Goal: Task Accomplishment & Management: Use online tool/utility

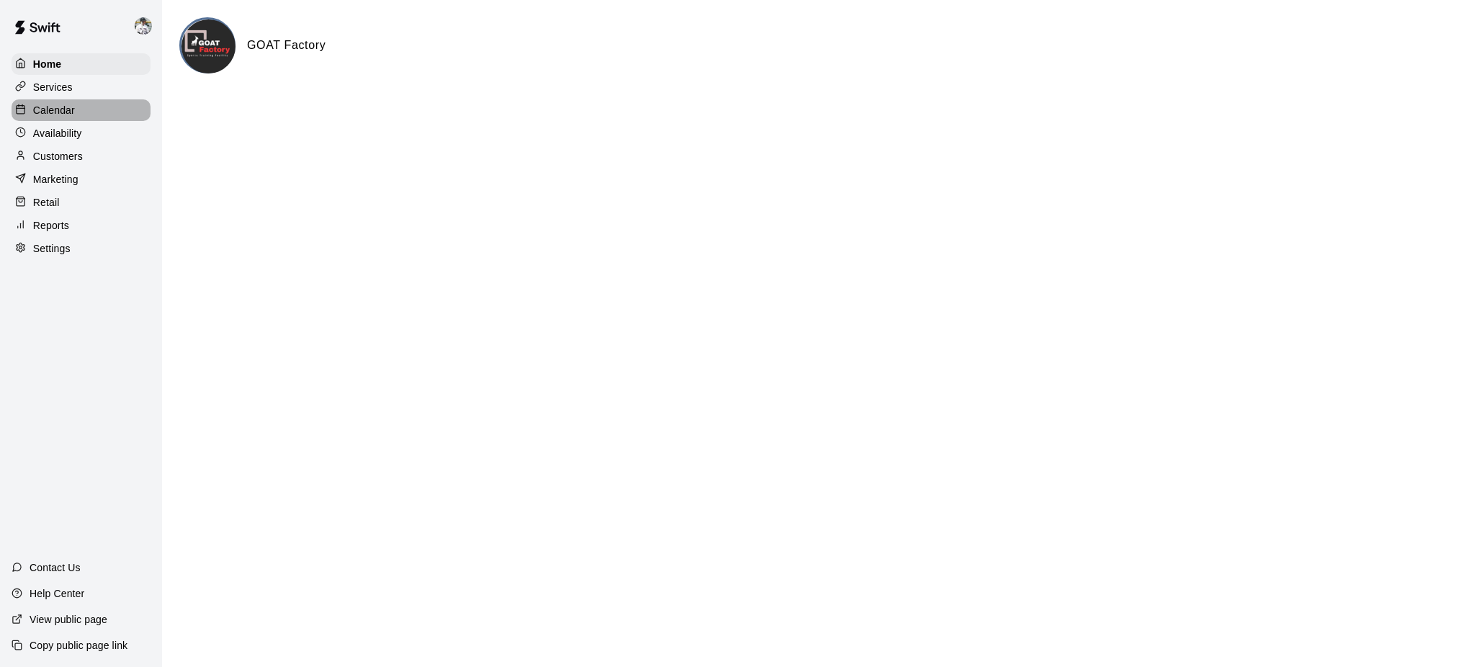
click at [71, 110] on p "Calendar" at bounding box center [54, 110] width 42 height 14
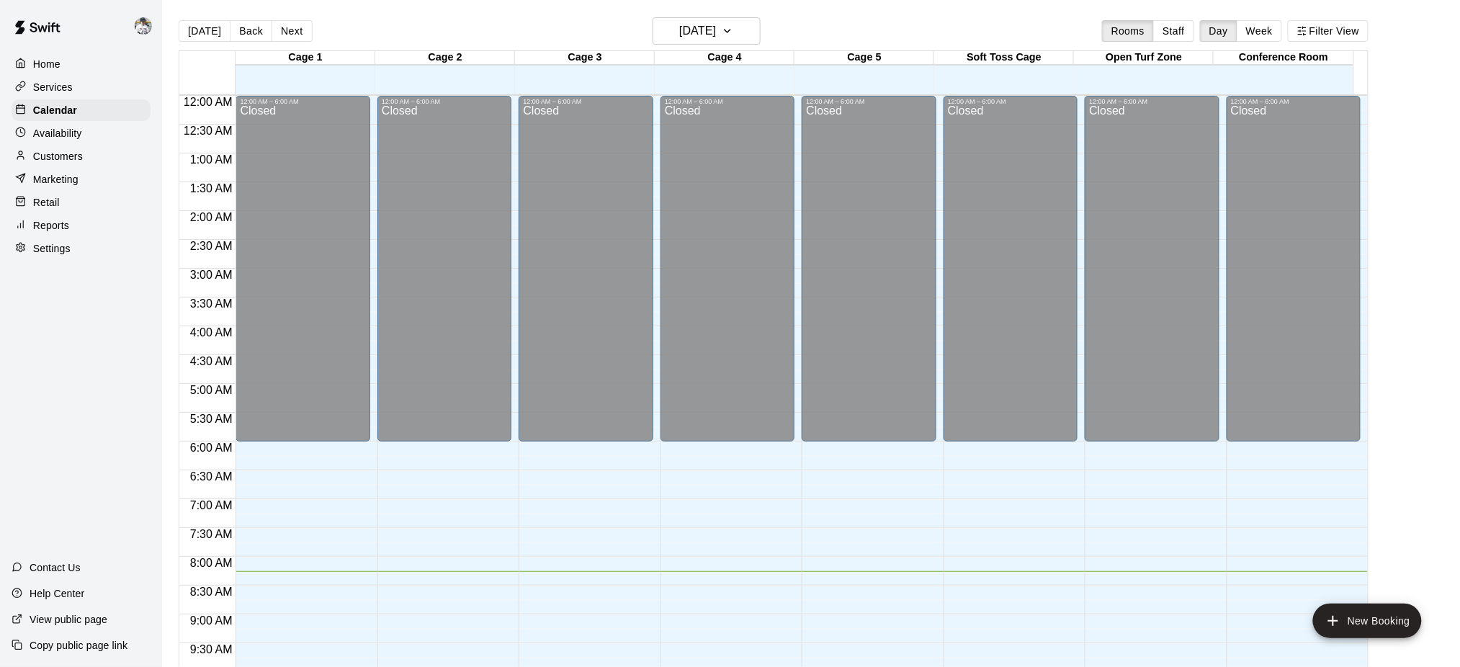
scroll to position [475, 0]
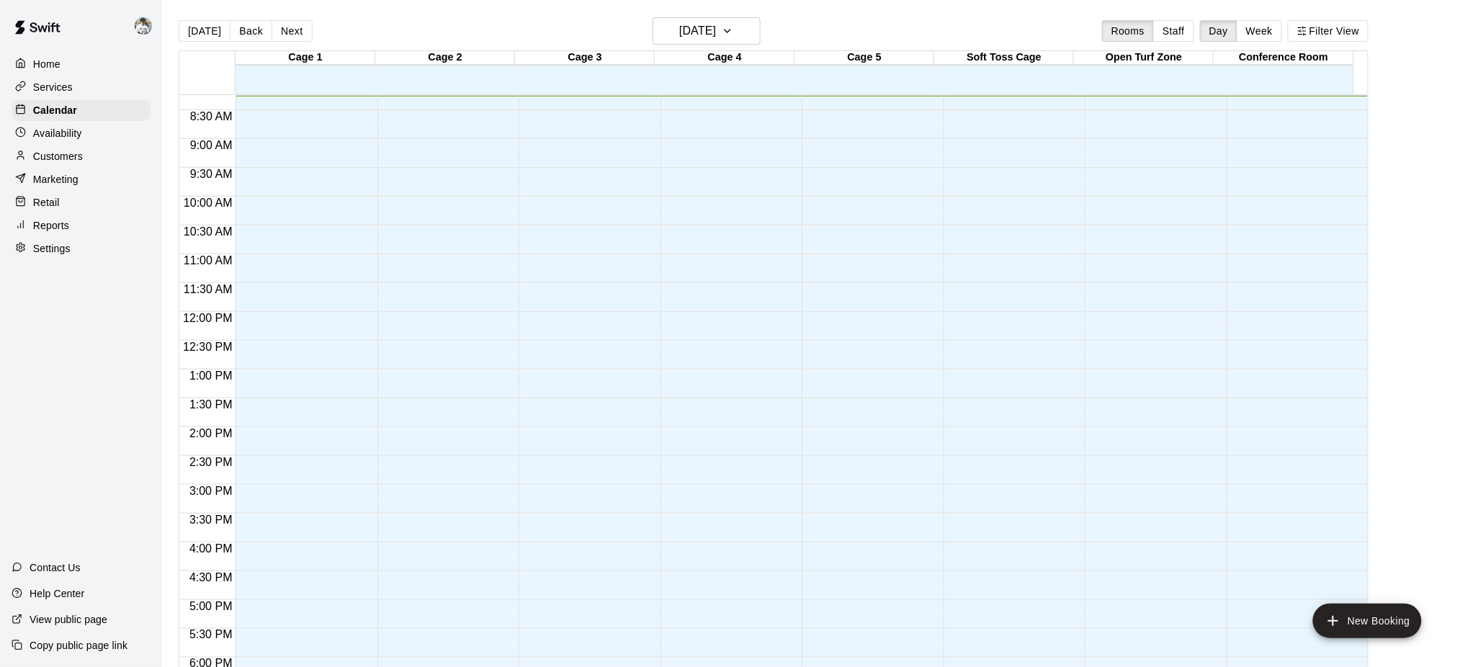
click at [280, 42] on div "[DATE] Back [DATE][DATE] Rooms Staff Day Week Filter View" at bounding box center [774, 33] width 1190 height 33
click at [285, 27] on button "Next" at bounding box center [292, 31] width 40 height 22
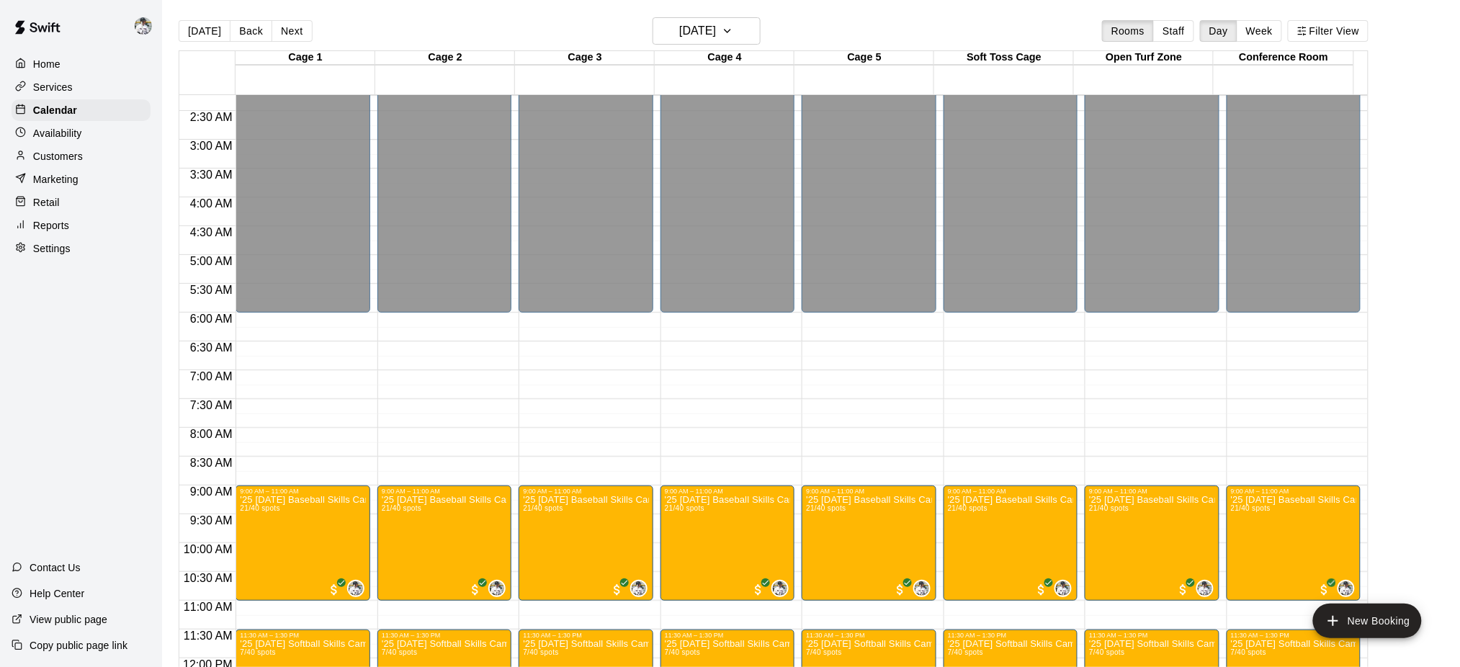
scroll to position [0, 0]
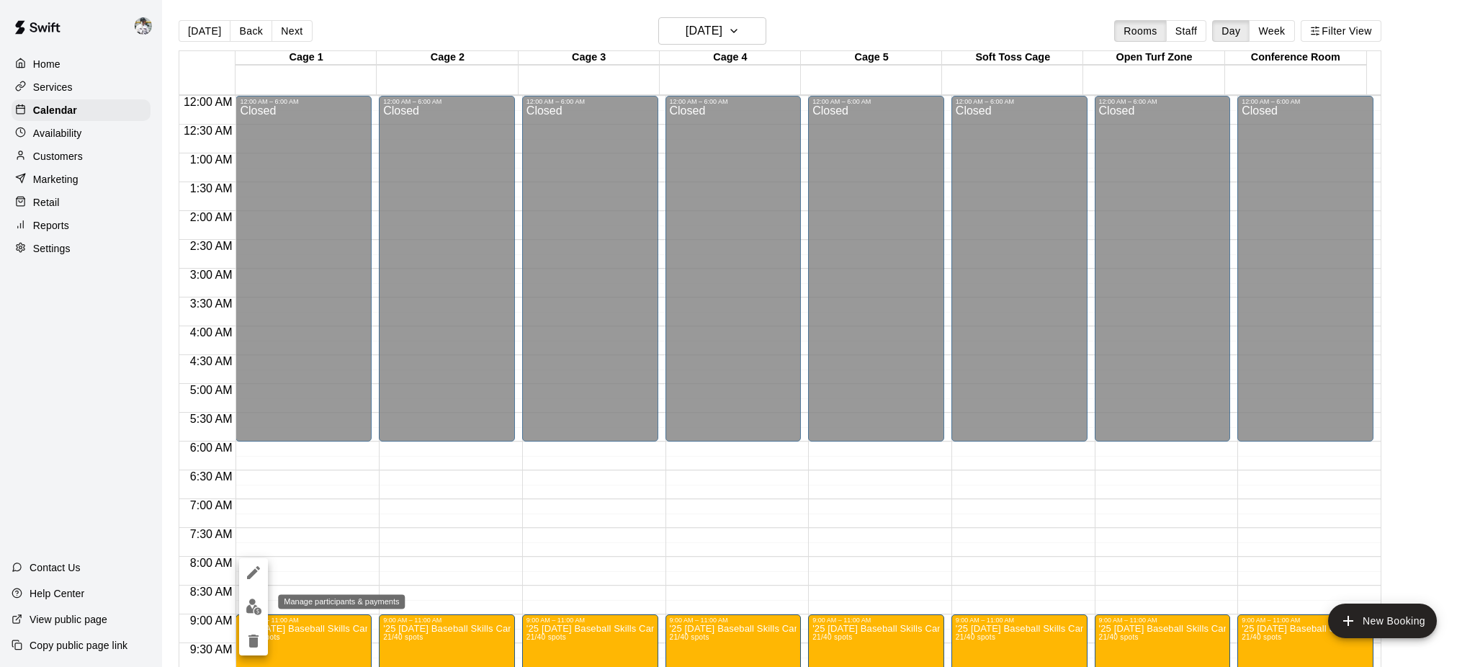
click at [249, 606] on img "edit" at bounding box center [254, 607] width 17 height 17
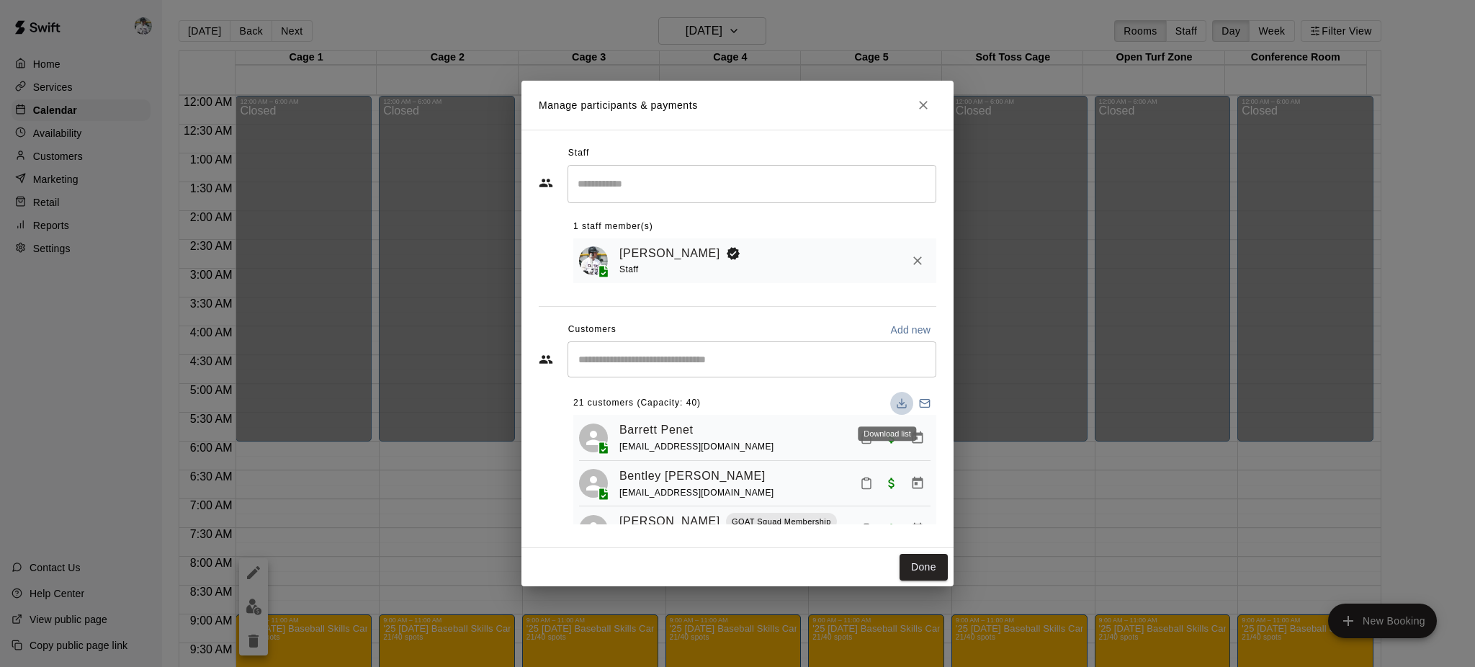
click at [896, 404] on icon "Download list" at bounding box center [902, 404] width 12 height 12
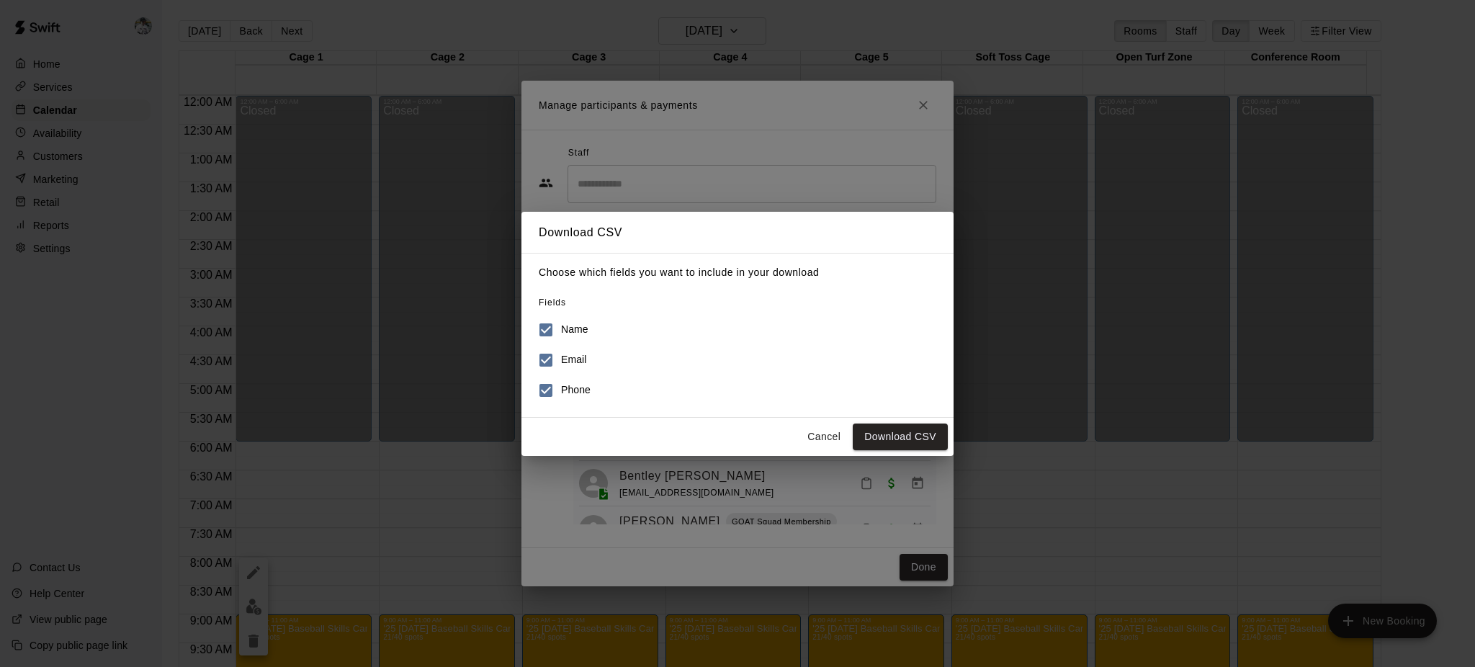
click at [899, 434] on button "Download CSV" at bounding box center [900, 437] width 95 height 27
click at [813, 430] on button "Cancel" at bounding box center [824, 437] width 46 height 27
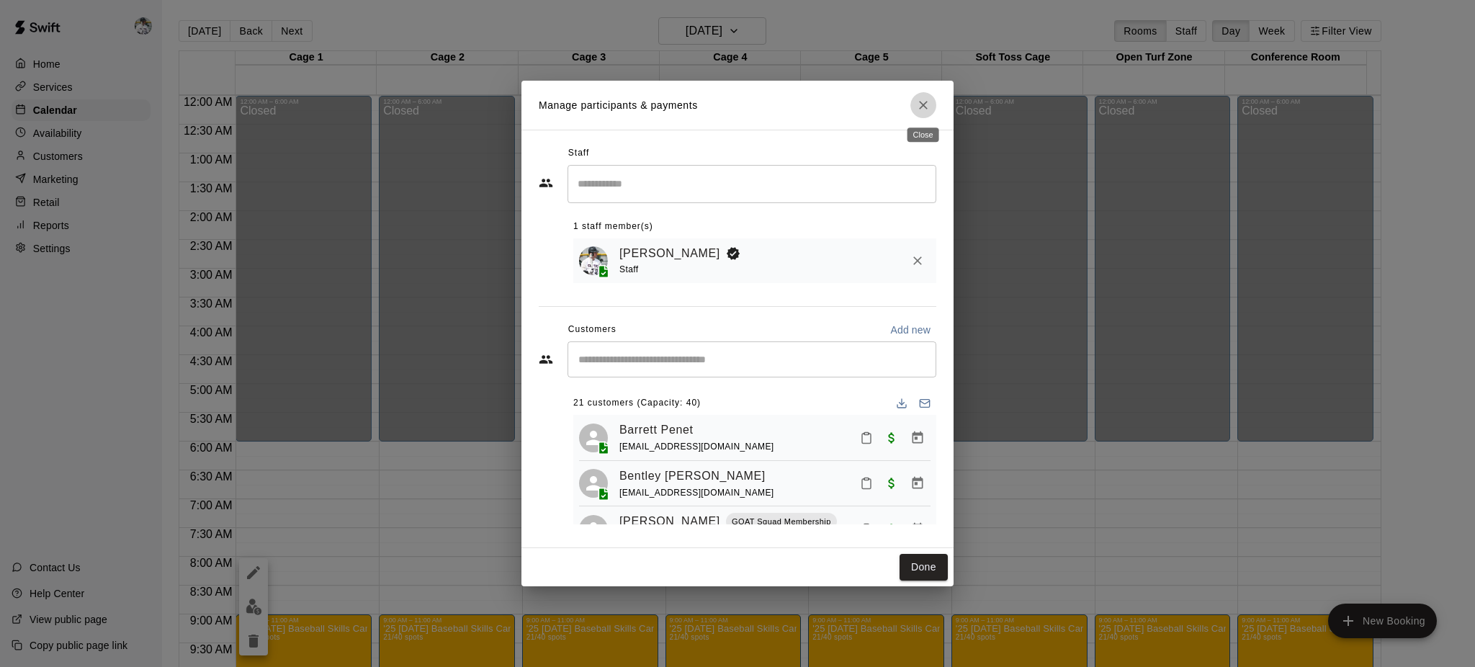
click at [923, 103] on icon "Close" at bounding box center [923, 105] width 9 height 9
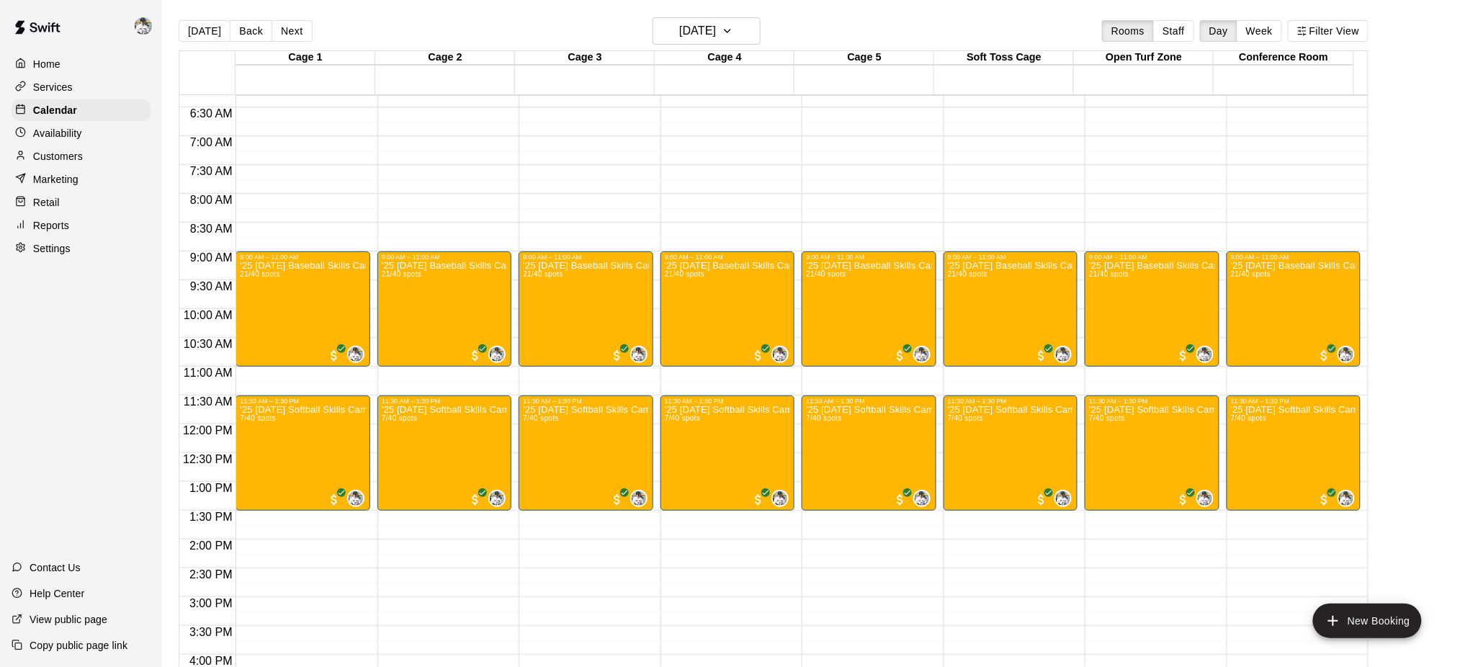
scroll to position [371, 0]
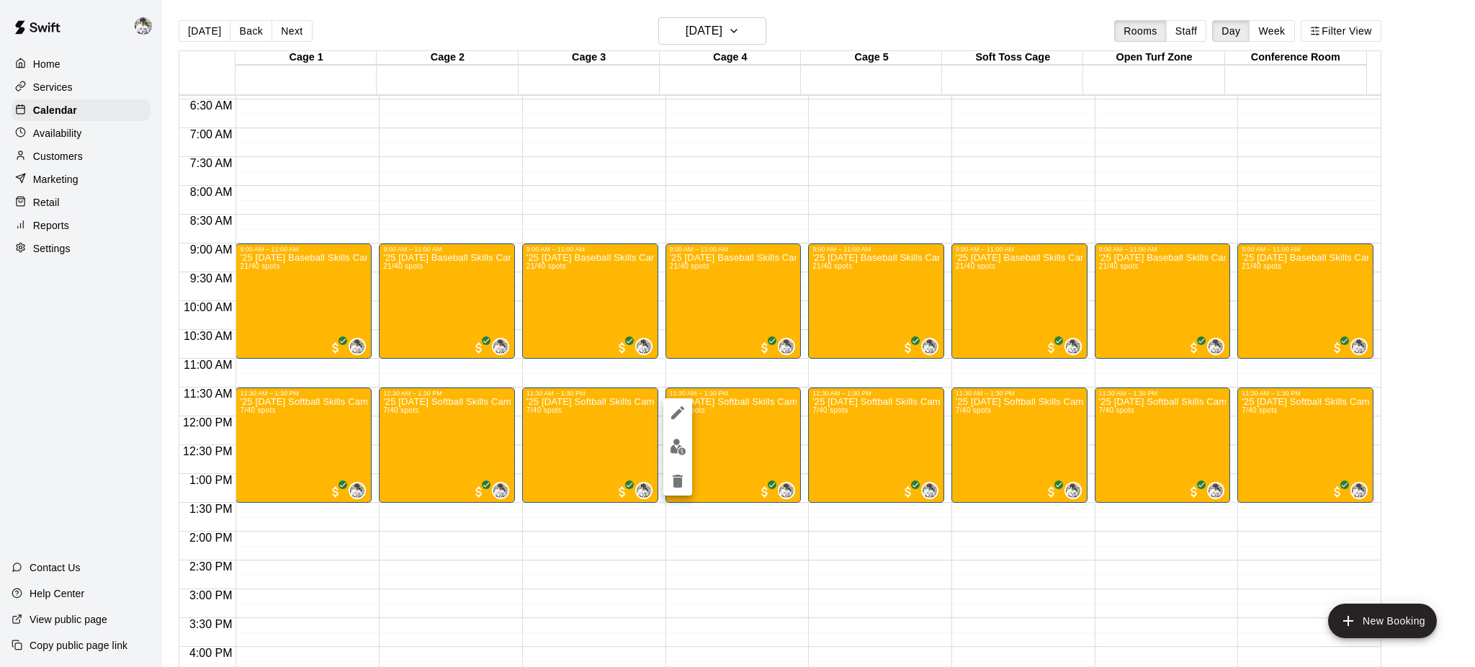
click at [668, 459] on div at bounding box center [677, 446] width 29 height 97
click at [681, 442] on img "edit" at bounding box center [678, 447] width 17 height 17
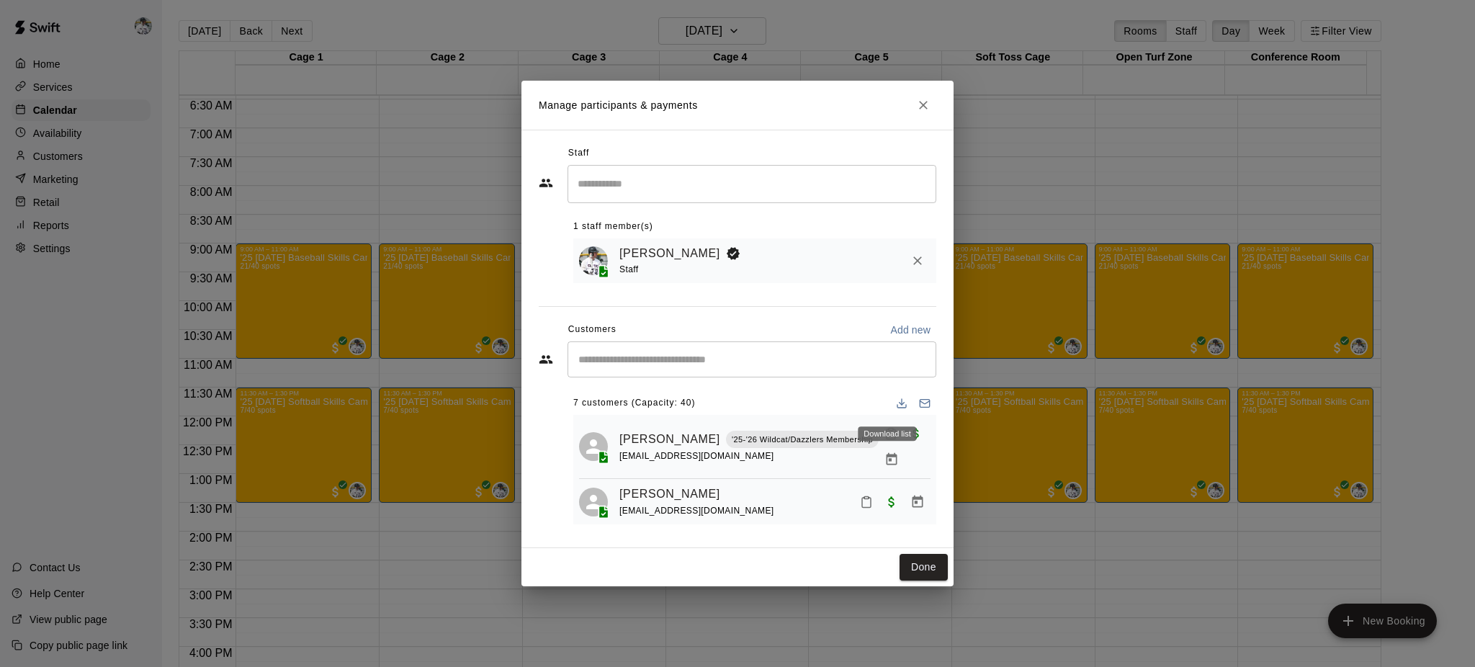
click at [890, 405] on button "Download list" at bounding box center [901, 403] width 23 height 23
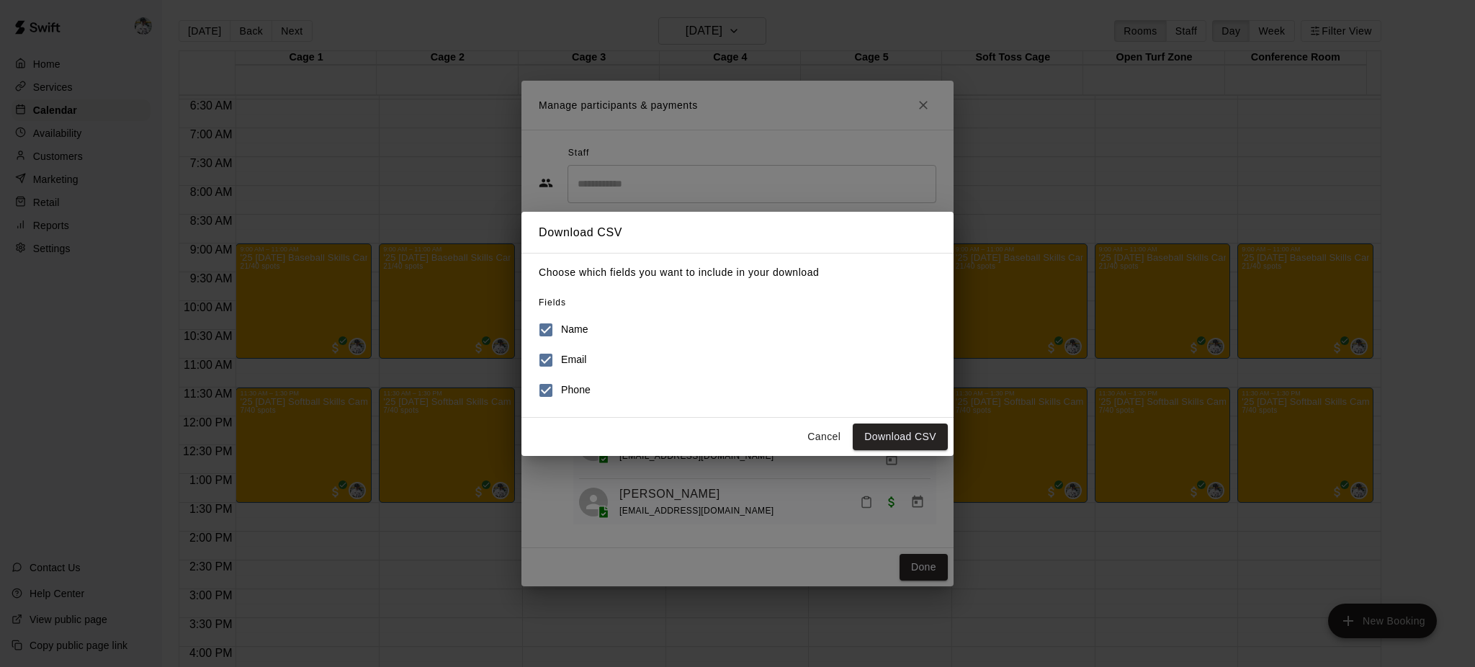
click at [874, 427] on button "Download CSV" at bounding box center [900, 437] width 95 height 27
click at [831, 434] on button "Cancel" at bounding box center [824, 437] width 46 height 27
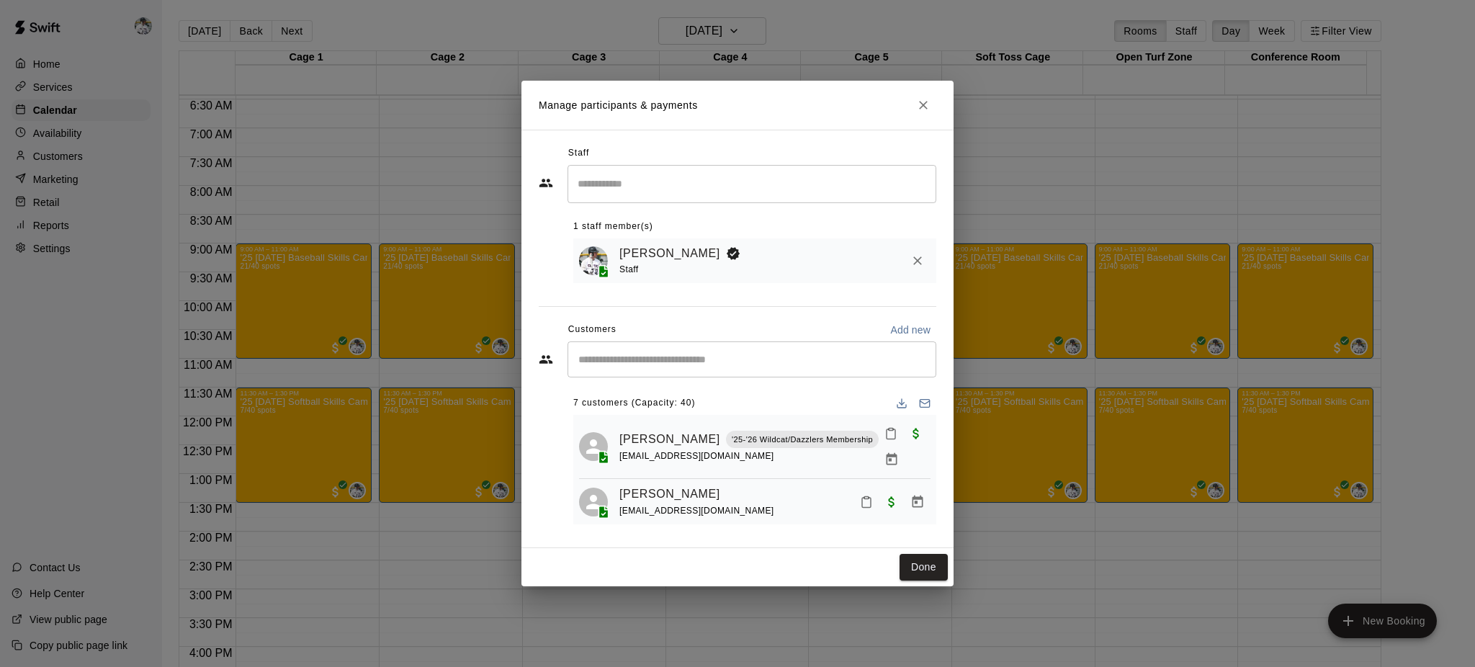
click at [921, 103] on icon "Close" at bounding box center [923, 105] width 14 height 14
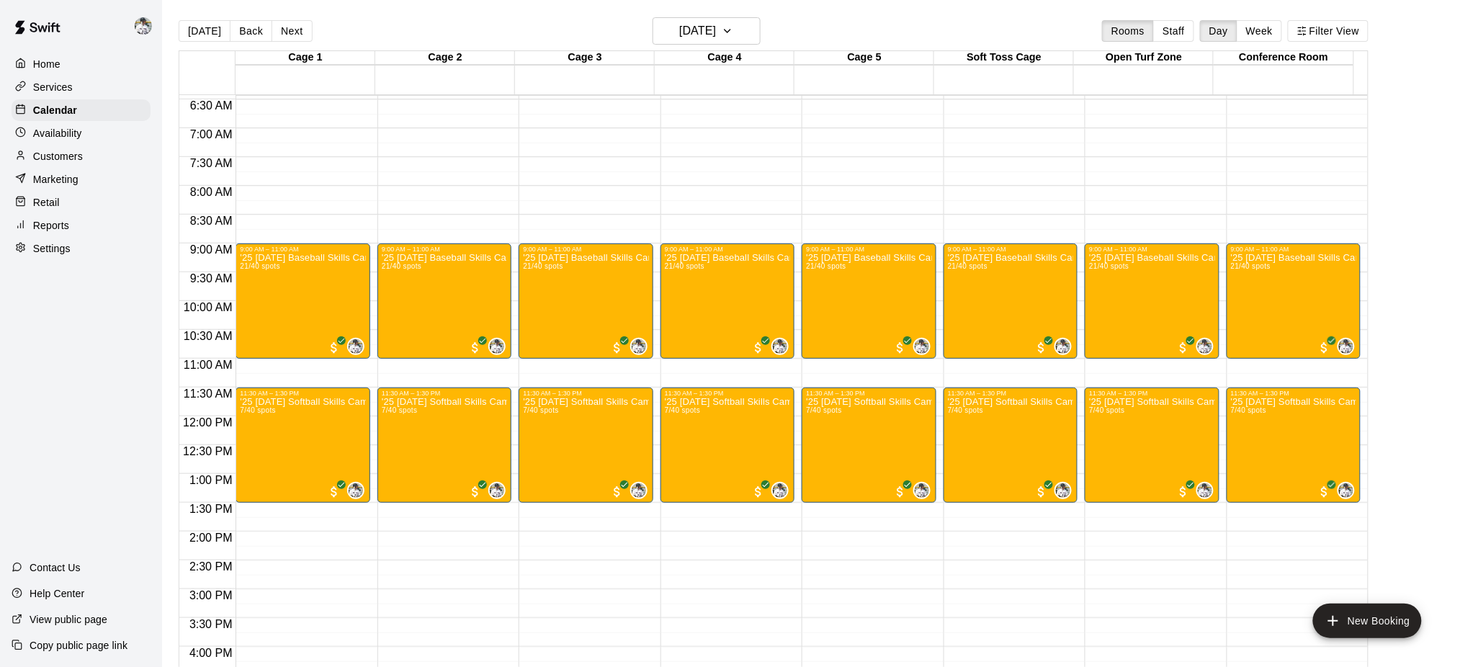
click at [272, 308] on div "'25 [DATE] Baseball Skills Camp 21/40 spots" at bounding box center [302, 586] width 125 height 667
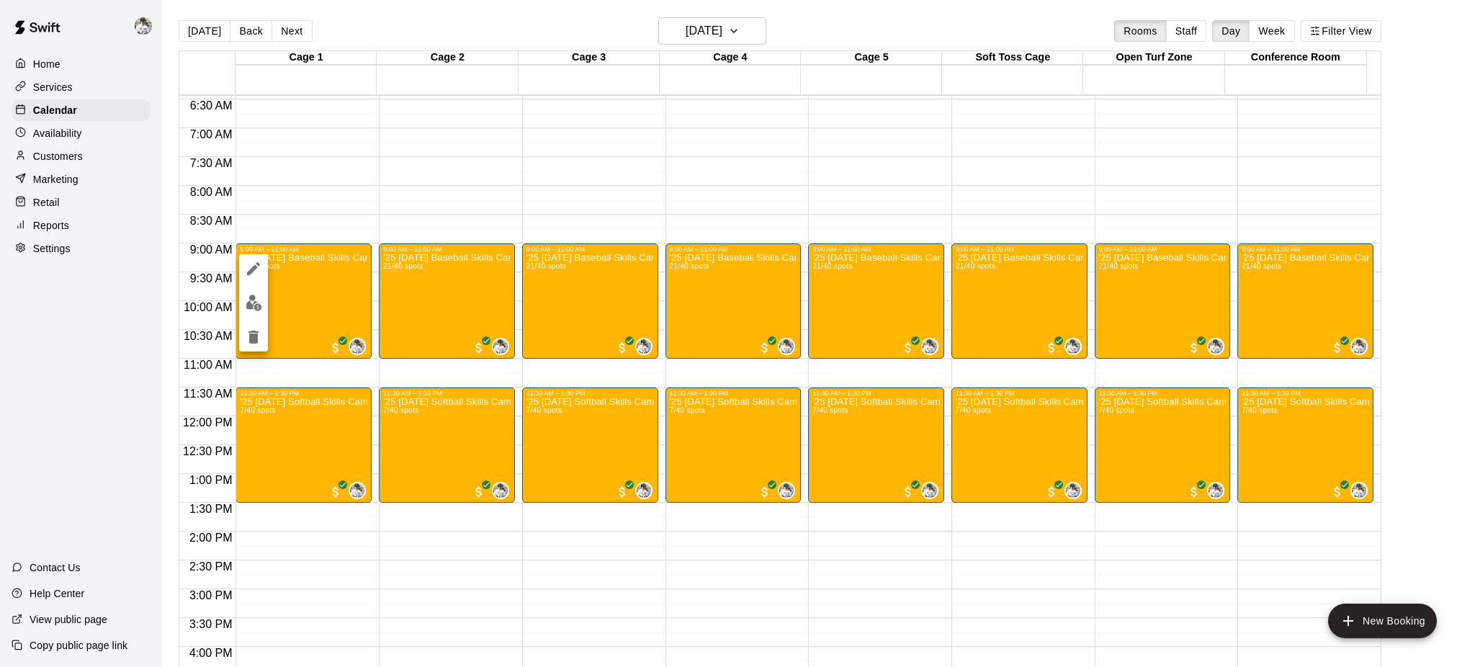
click at [77, 85] on div at bounding box center [737, 333] width 1475 height 667
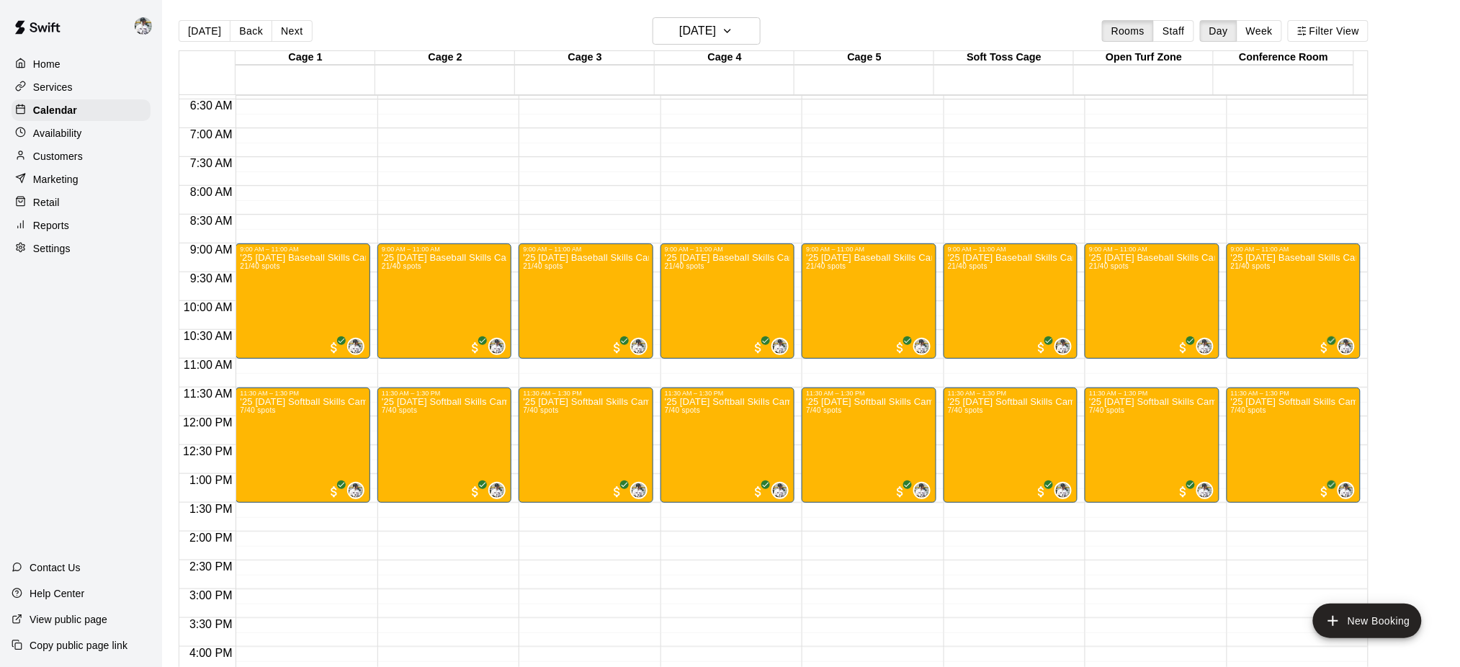
click at [66, 85] on p "Services" at bounding box center [53, 87] width 40 height 14
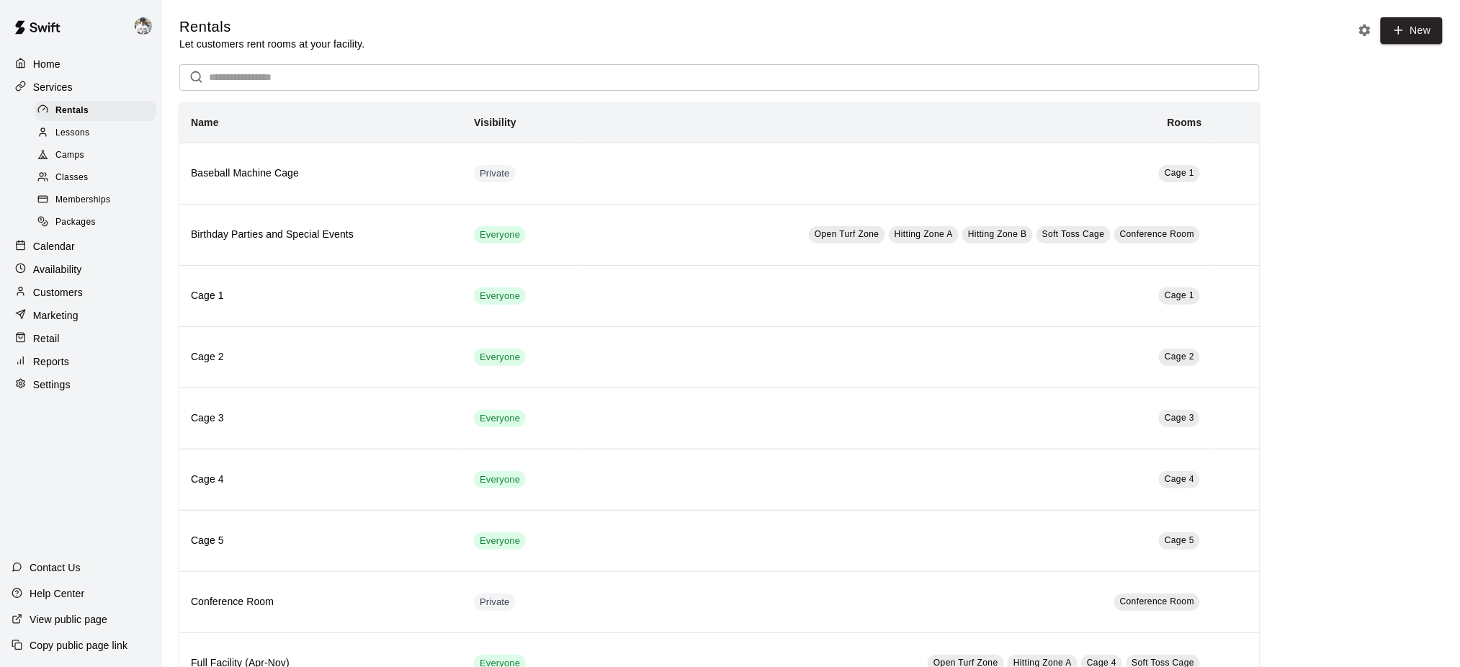
click at [70, 156] on span "Camps" at bounding box center [69, 155] width 29 height 14
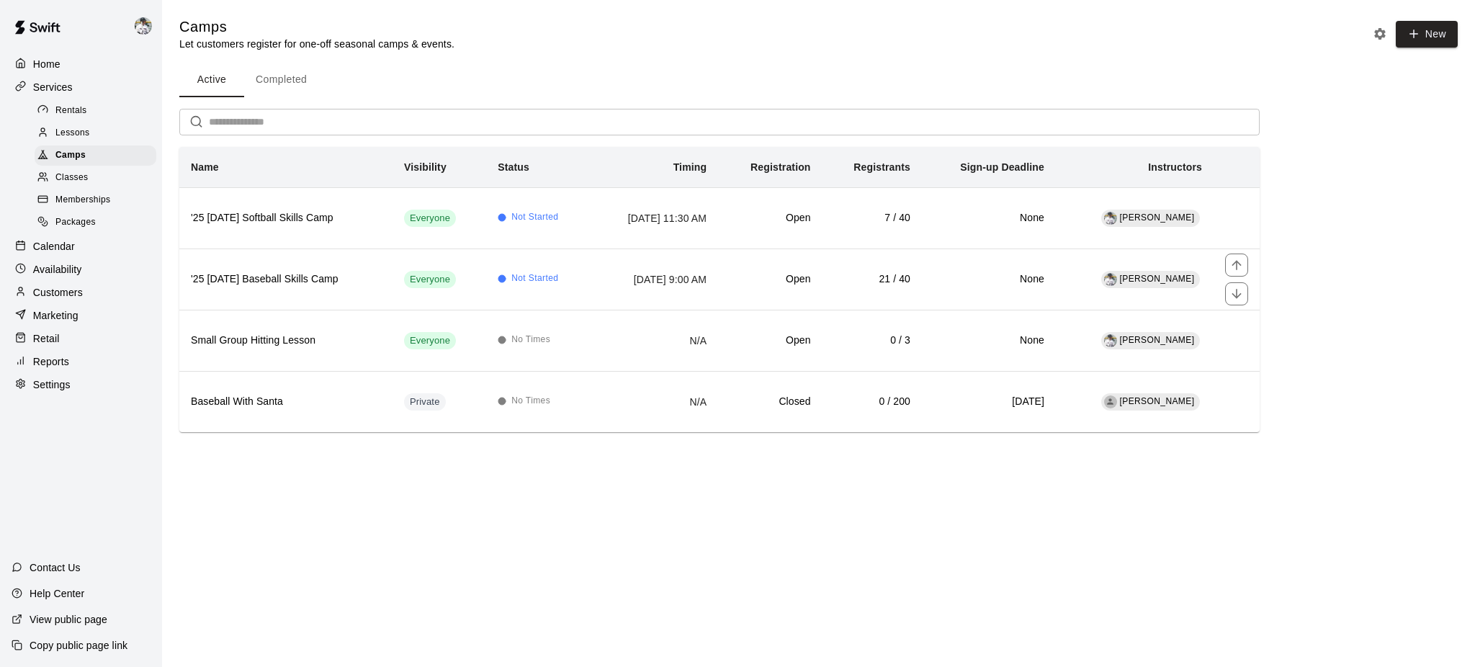
click at [317, 270] on th "'25 [DATE] Baseball Skills Camp" at bounding box center [285, 279] width 213 height 61
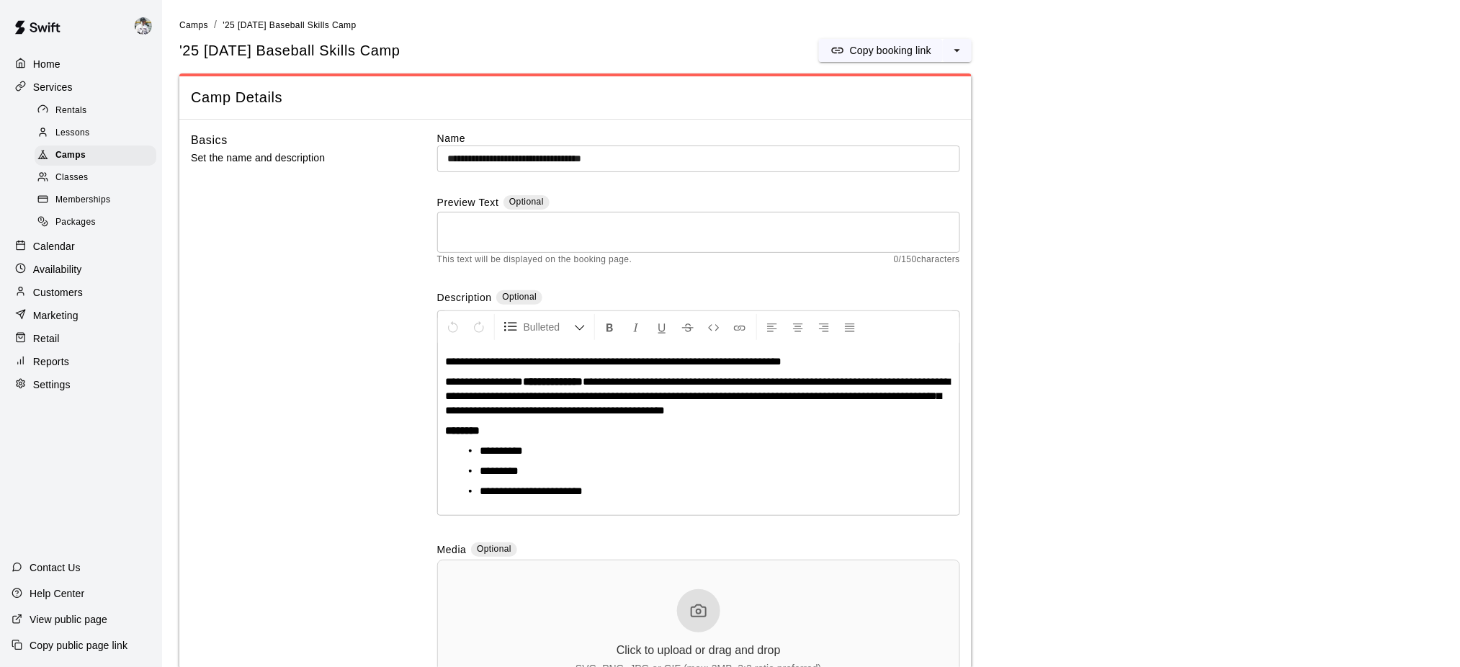
click at [850, 43] on p "Copy booking link" at bounding box center [890, 50] width 81 height 14
click at [192, 24] on span "Camps" at bounding box center [193, 25] width 29 height 10
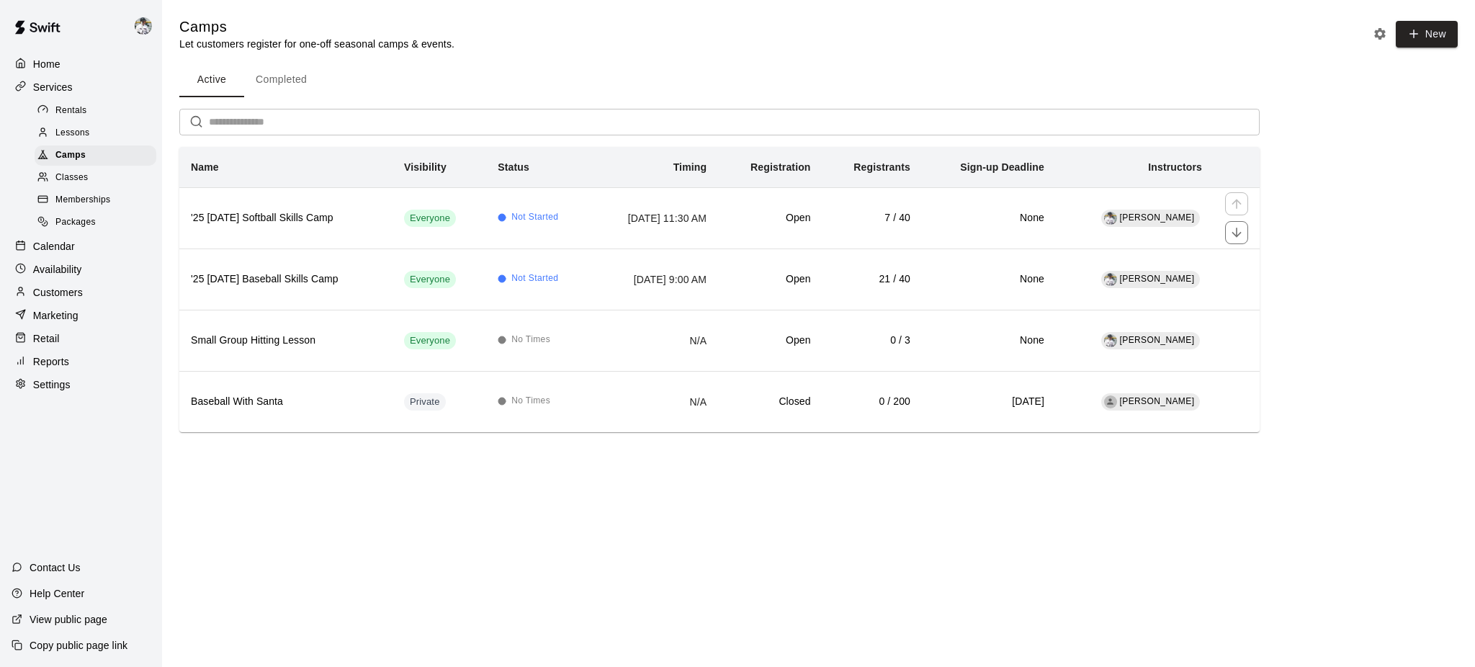
click at [292, 216] on h6 "'25 [DATE] Softball Skills Camp" at bounding box center [286, 218] width 190 height 16
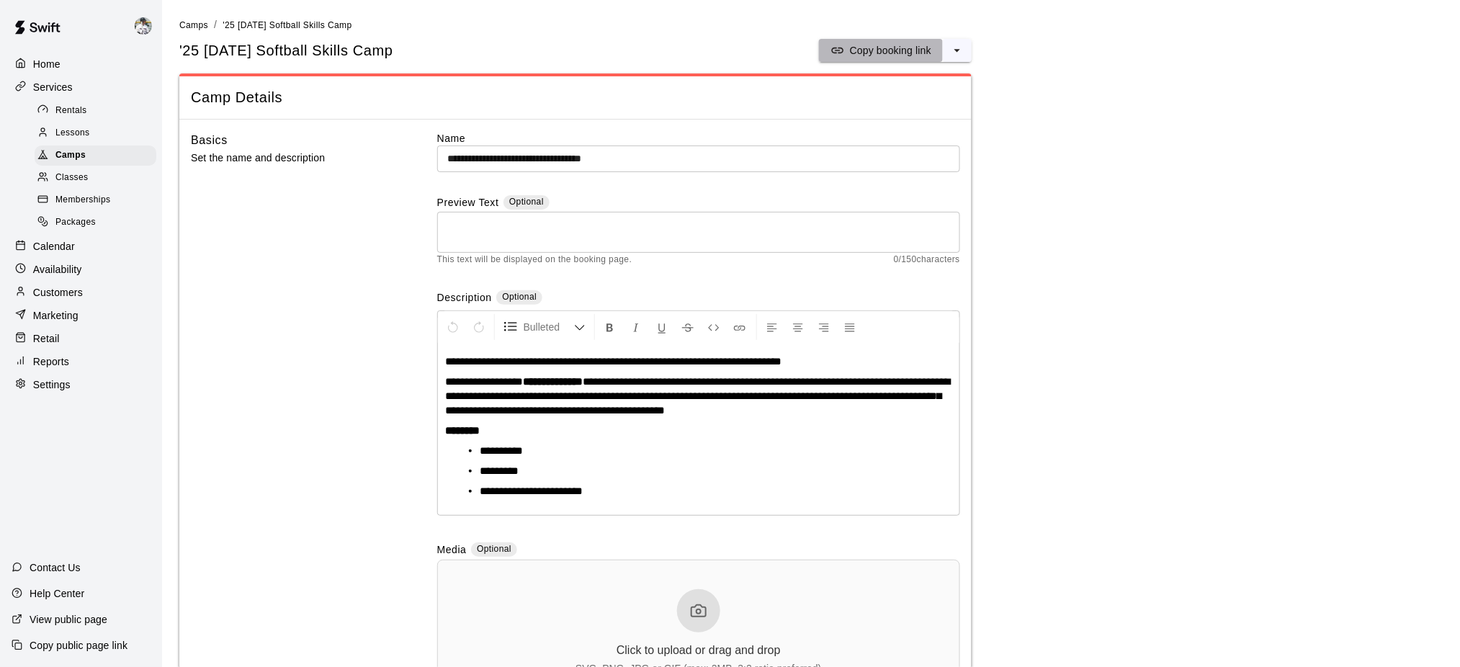
click at [882, 46] on p "Copy booking link" at bounding box center [890, 50] width 81 height 14
